Goal: Find specific page/section: Find specific page/section

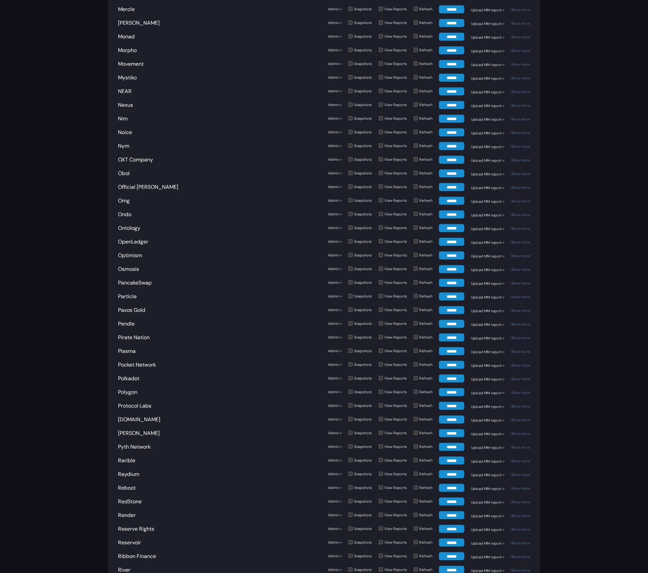
scroll to position [1622, 0]
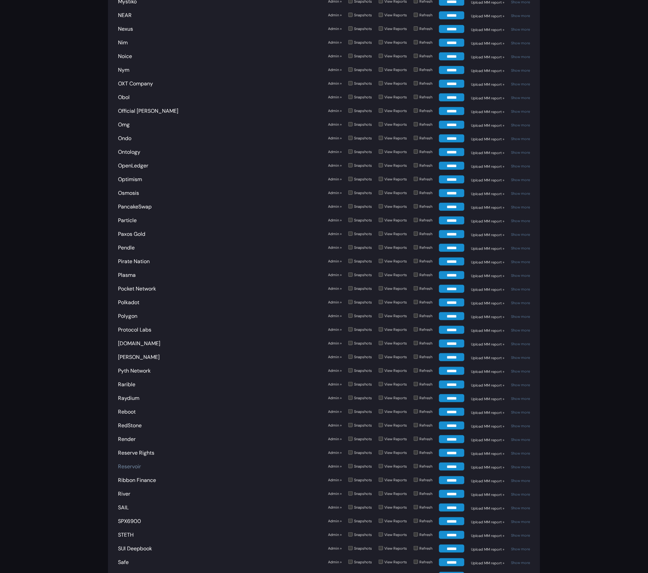
click at [120, 463] on link "Reservoir" at bounding box center [129, 466] width 23 height 7
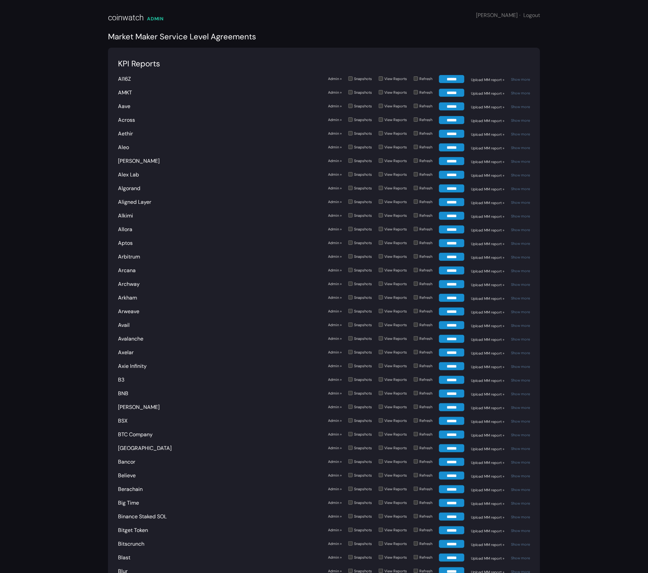
scroll to position [2244, 0]
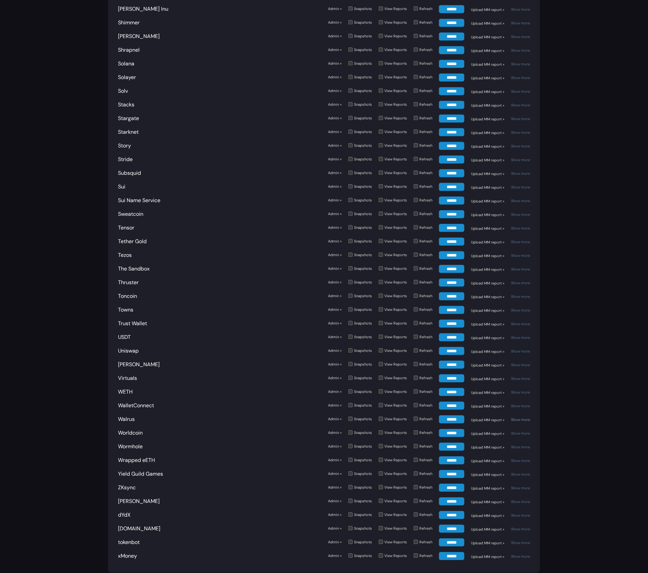
click at [520, 417] on link "Show more" at bounding box center [520, 419] width 19 height 5
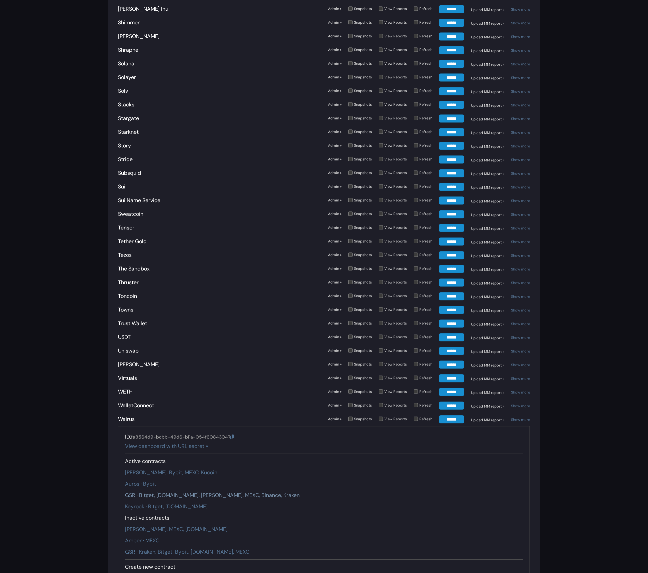
click at [175, 492] on link "GSR · Bitget, Gate.io, Bybit, MEXC, Binance, Kraken" at bounding box center [212, 495] width 175 height 7
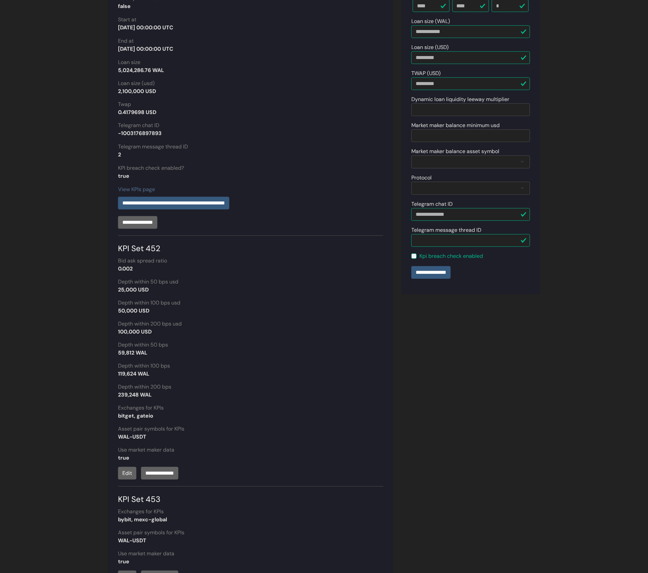
scroll to position [205, 0]
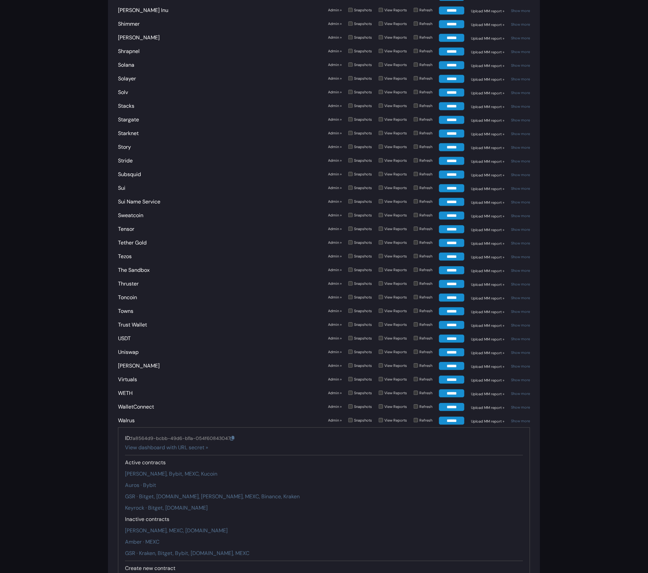
scroll to position [2244, 0]
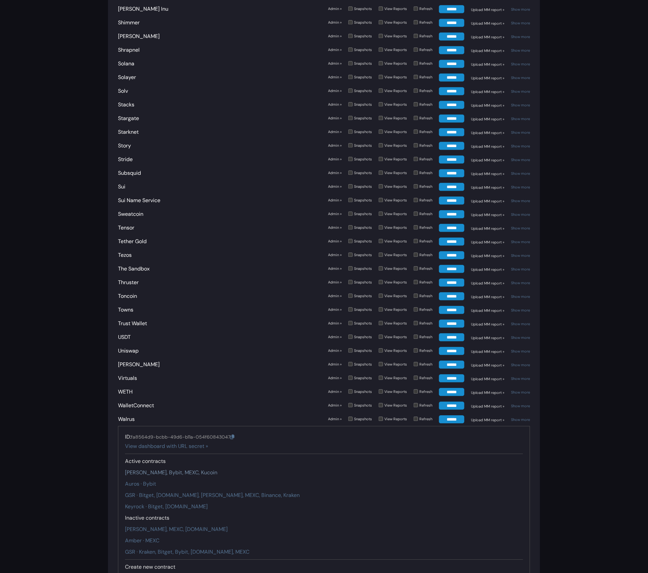
click at [182, 469] on link "Amber · Binance, Bybit, MEXC, Kucoin" at bounding box center [171, 472] width 92 height 7
